Goal: Task Accomplishment & Management: Manage account settings

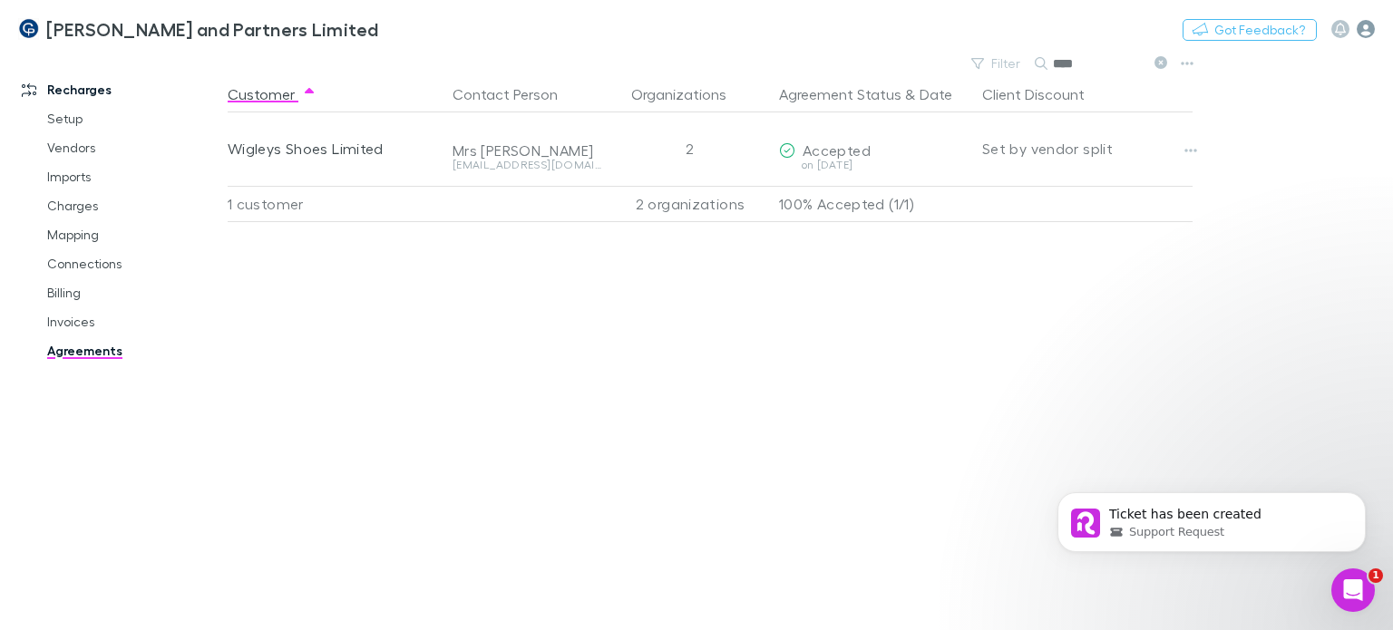
click at [1364, 31] on icon "button" at bounding box center [1365, 29] width 18 height 18
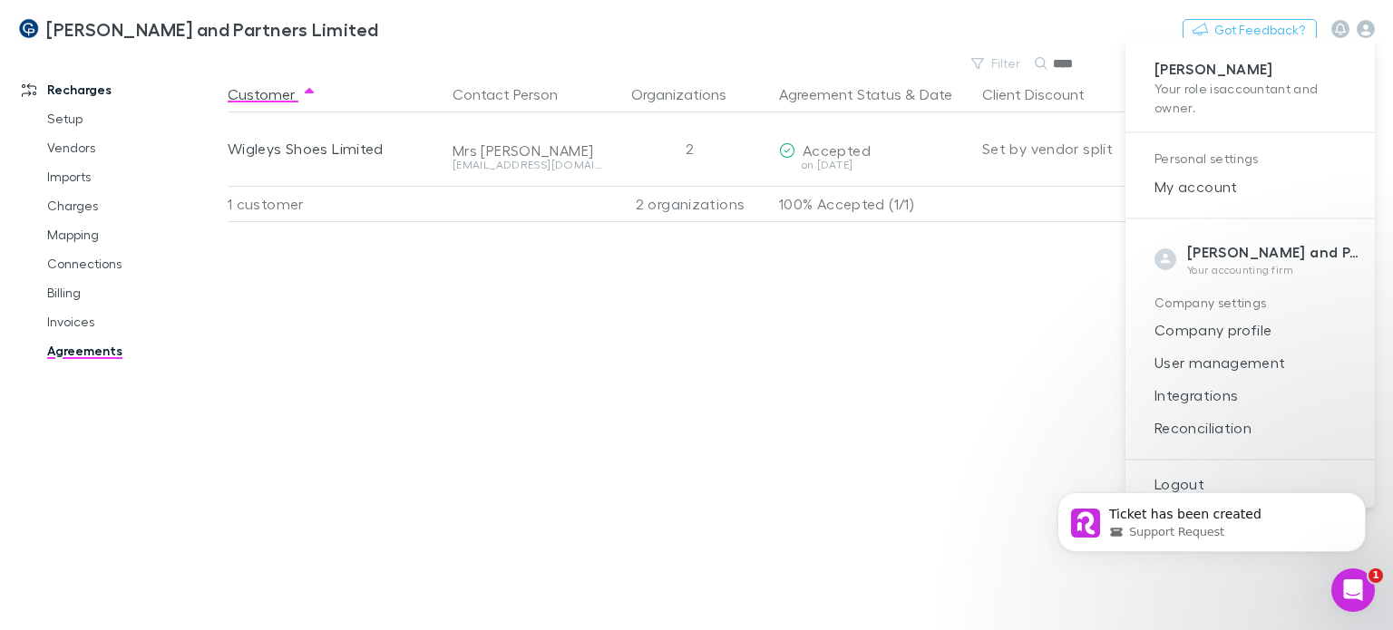
click at [1174, 477] on body "Ticket has been created Support Request" at bounding box center [1211, 518] width 348 height 112
click at [1171, 484] on body "Ticket has been created Support Request" at bounding box center [1211, 518] width 348 height 112
click at [1149, 481] on body "Ticket has been created Support Request" at bounding box center [1211, 518] width 348 height 112
click at [1177, 481] on body "Ticket has been created Support Request" at bounding box center [1211, 518] width 348 height 112
click at [624, 355] on div at bounding box center [696, 315] width 1393 height 630
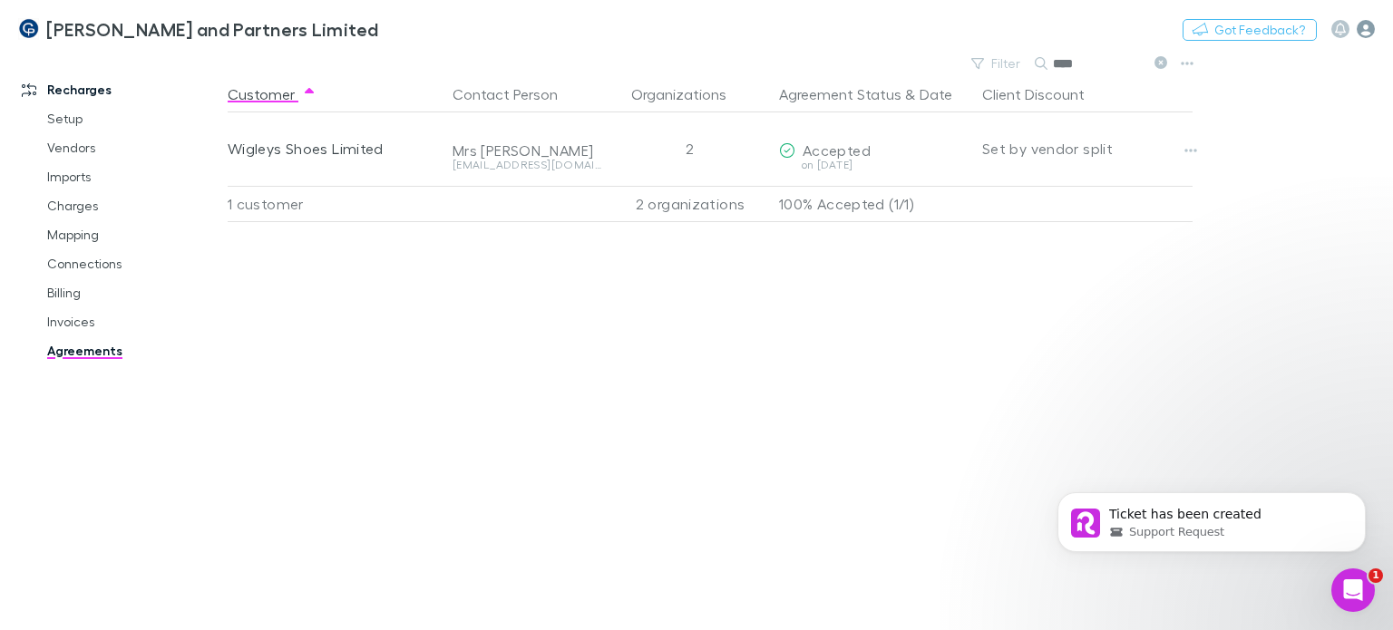
click at [1360, 32] on icon "button" at bounding box center [1365, 29] width 18 height 18
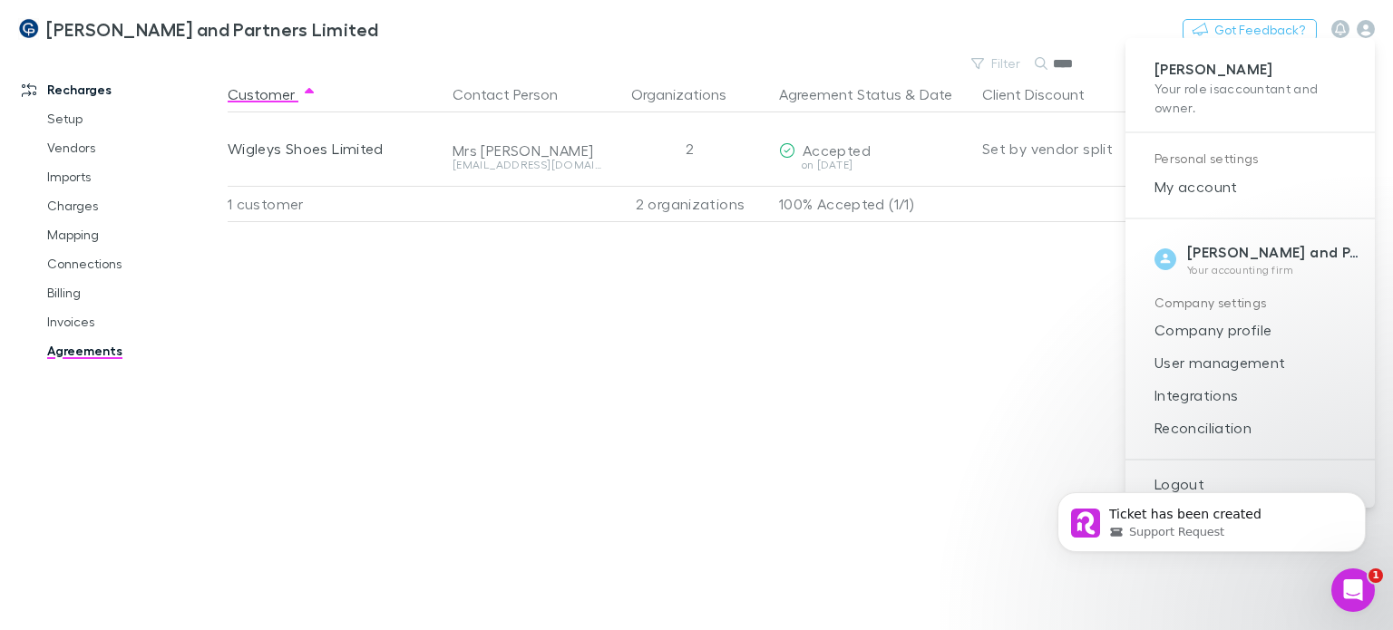
click at [1166, 482] on div "Ticket has been created Support Request" at bounding box center [1212, 439] width 334 height 227
click at [1362, 495] on icon "Dismiss notification" at bounding box center [1359, 497] width 6 height 6
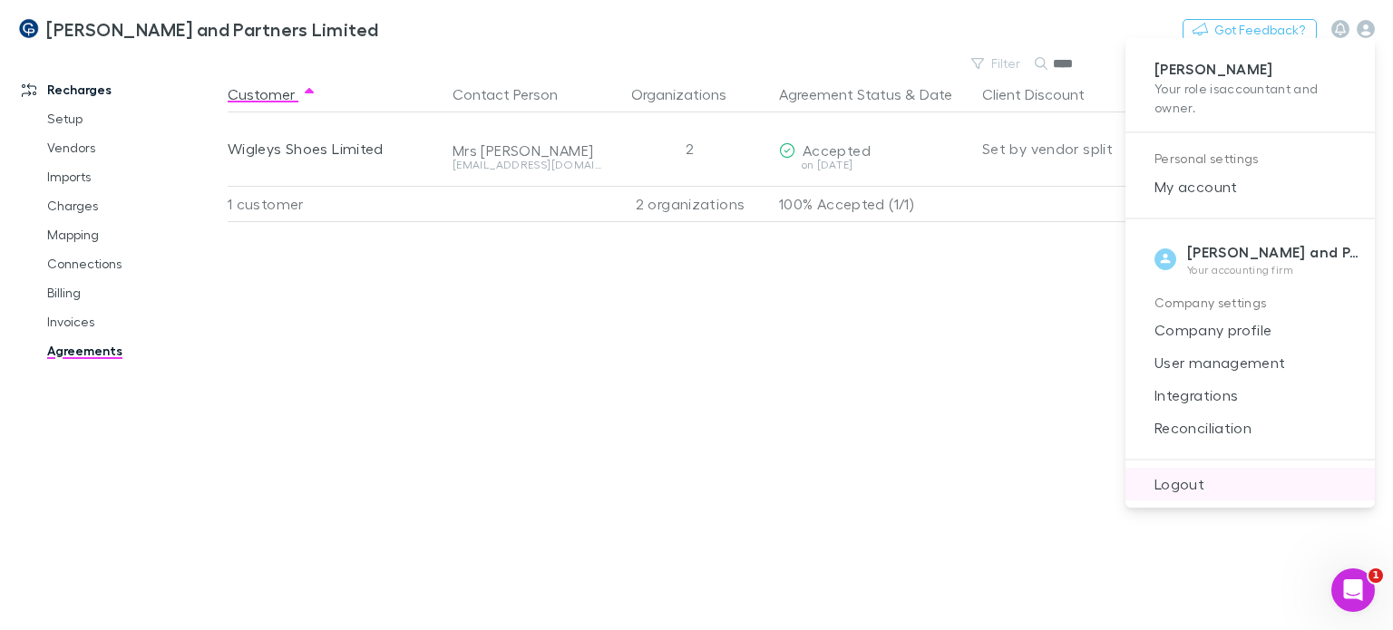
click at [1162, 477] on span "Logout" at bounding box center [1250, 484] width 220 height 22
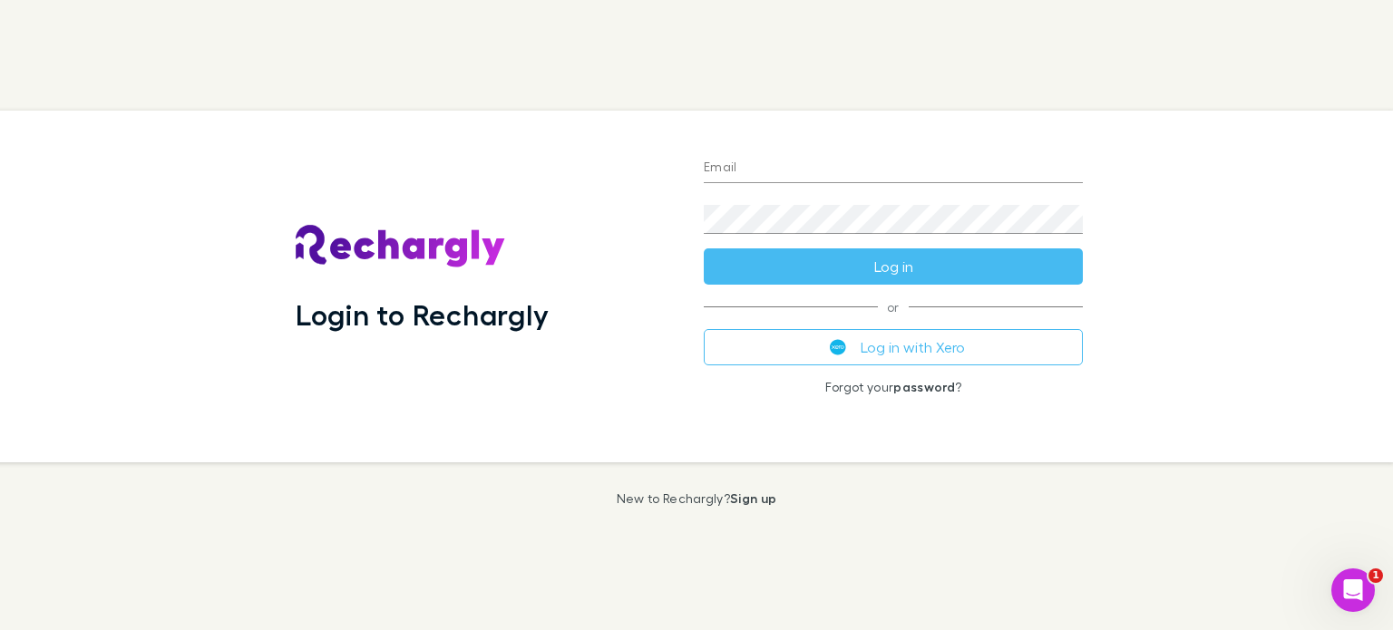
type input "**********"
